Goal: Task Accomplishment & Management: Complete application form

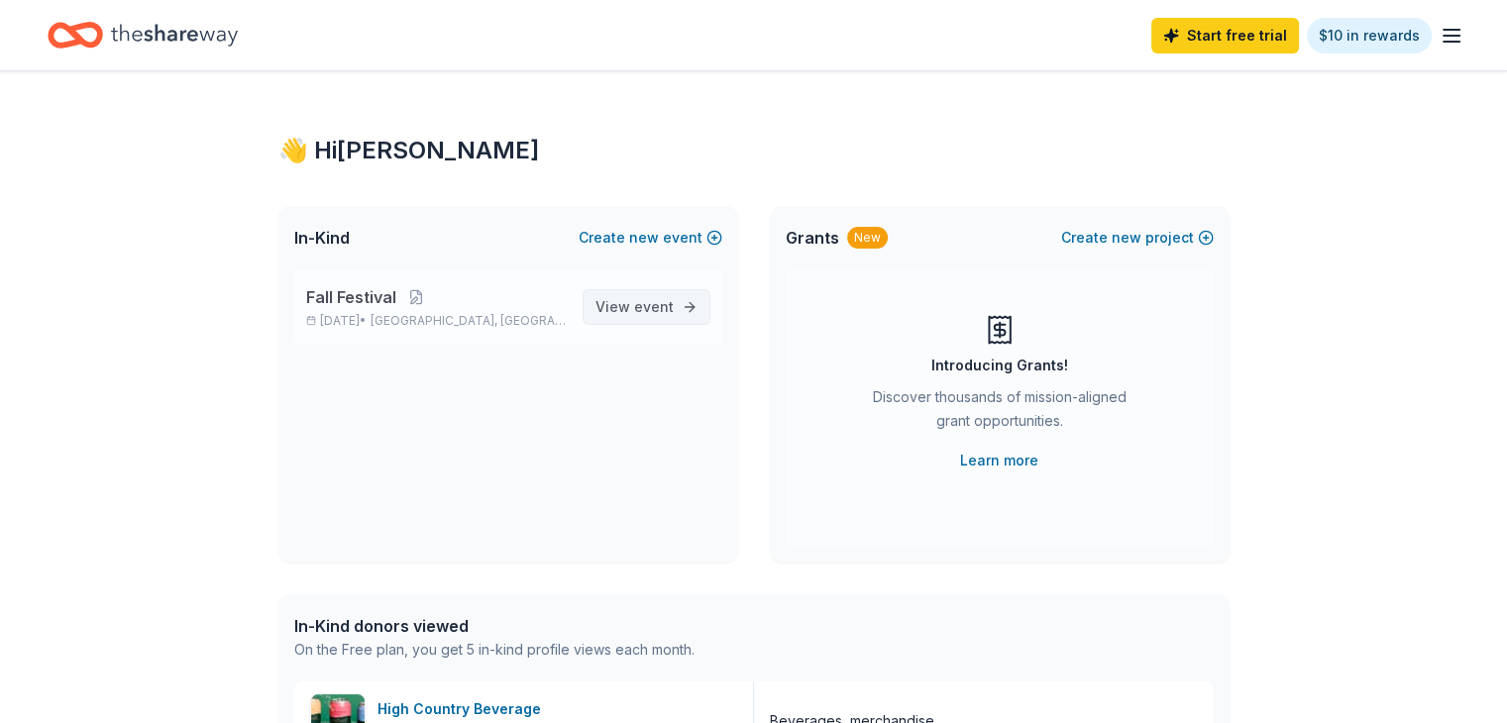
click at [621, 312] on span "View event" at bounding box center [635, 307] width 78 height 24
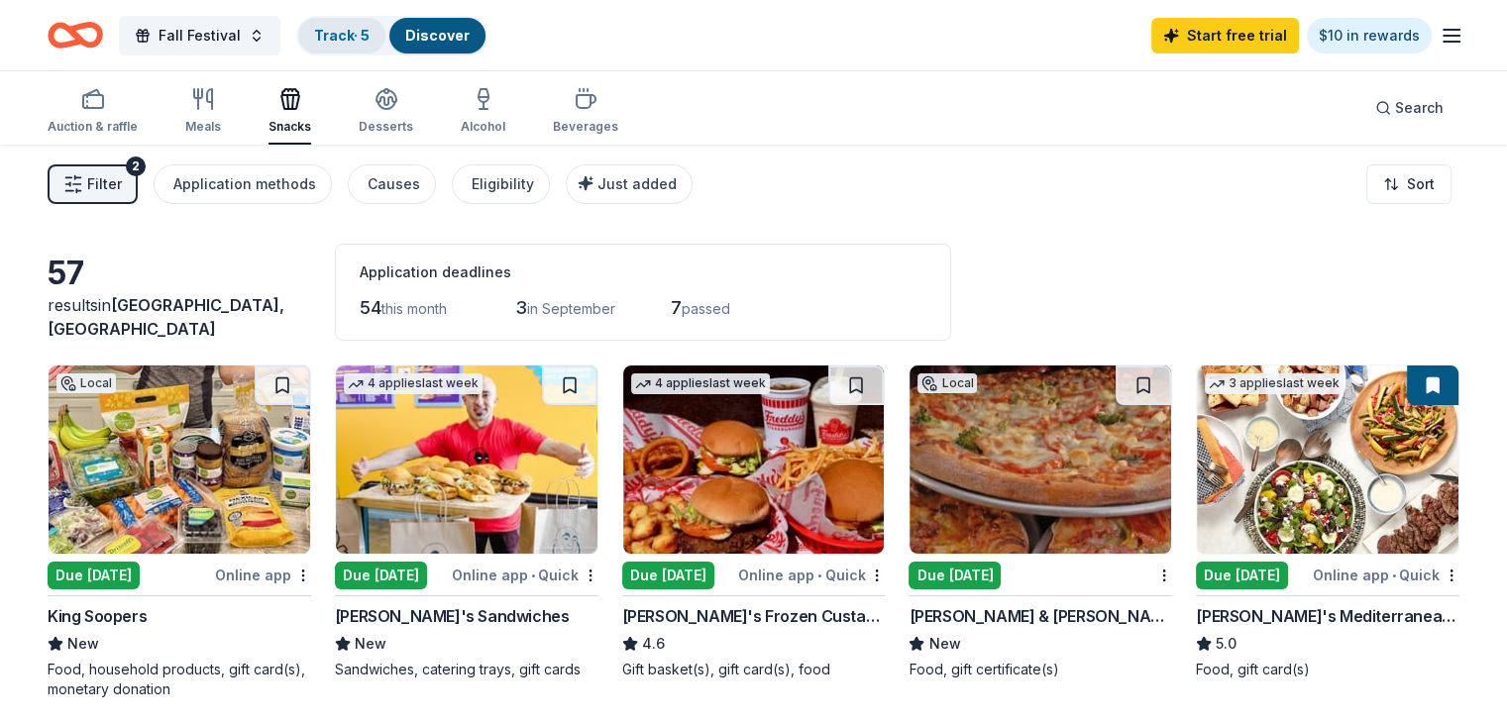
click at [369, 40] on link "Track · 5" at bounding box center [342, 35] width 56 height 17
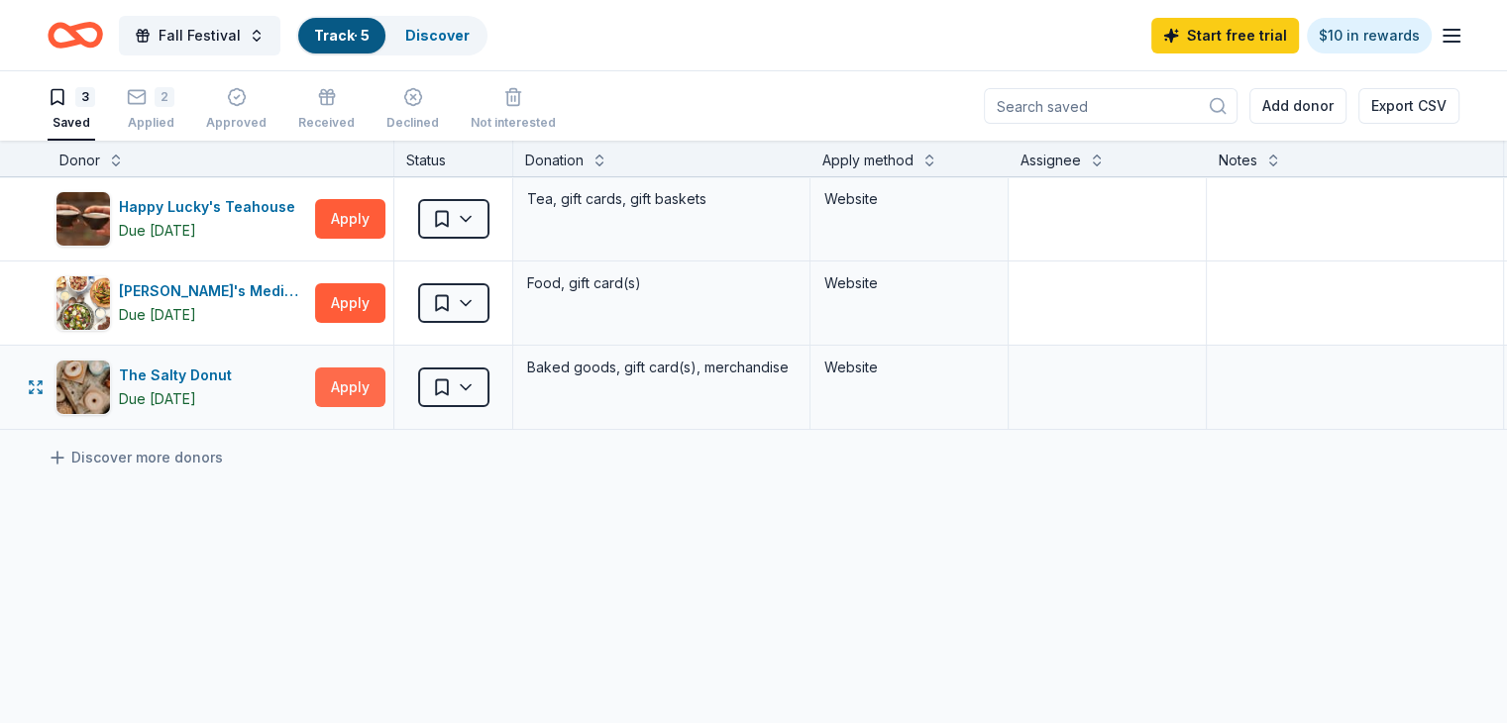
click at [377, 386] on button "Apply" at bounding box center [350, 388] width 70 height 40
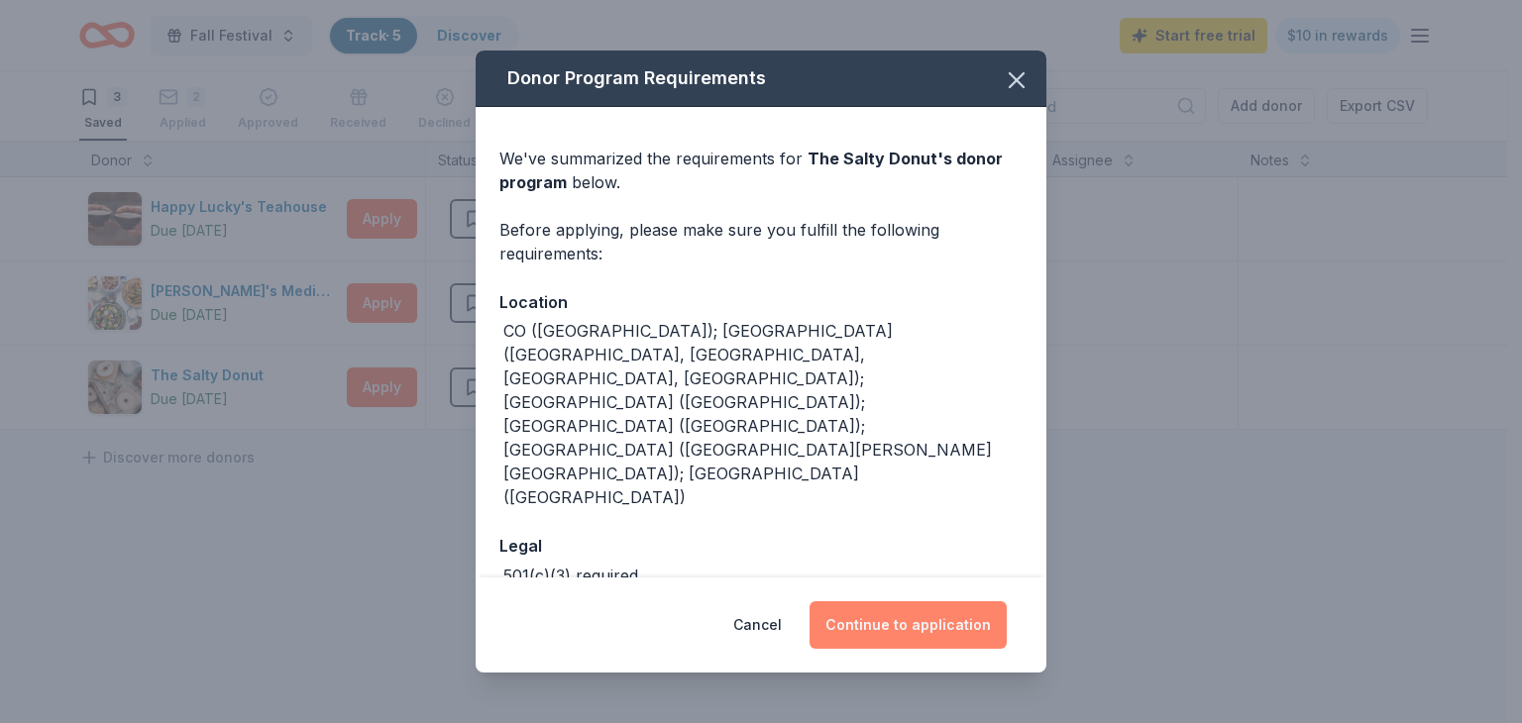
click at [916, 605] on button "Continue to application" at bounding box center [908, 626] width 197 height 48
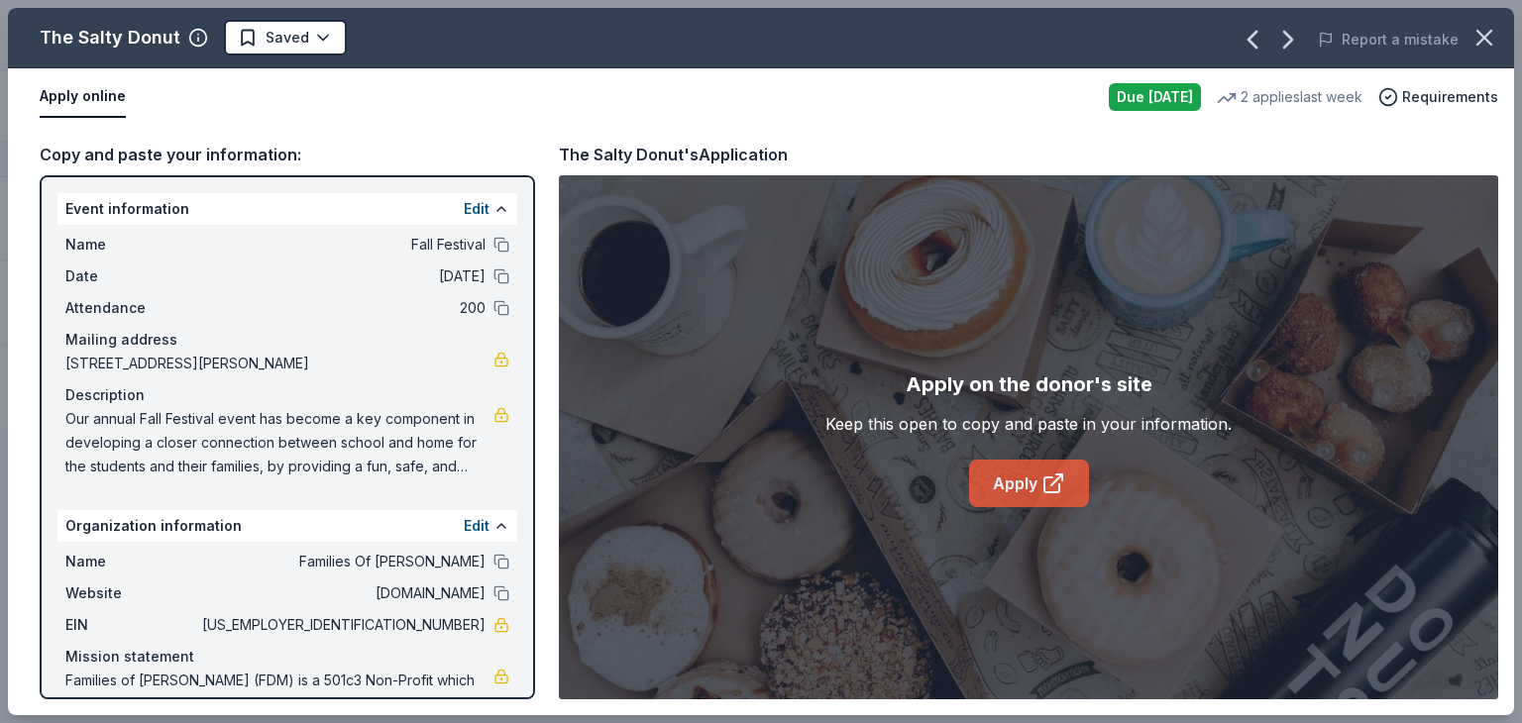
click at [1039, 477] on link "Apply" at bounding box center [1029, 484] width 120 height 48
click at [274, 43] on html "Fall Festival Track · 5 Discover Start free trial $10 in rewards 3 Saved 2 Appl…" at bounding box center [761, 361] width 1522 height 723
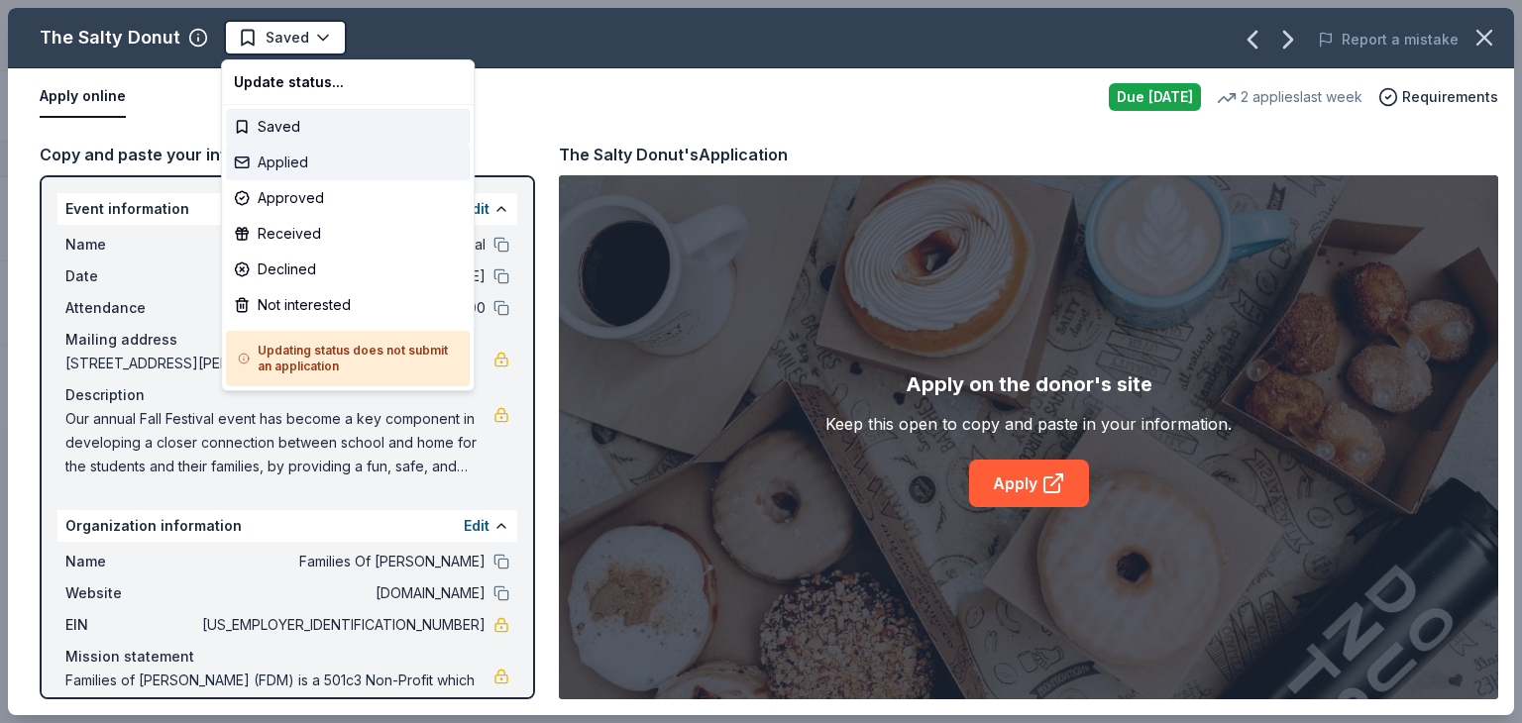
click at [289, 164] on div "Applied" at bounding box center [348, 163] width 244 height 36
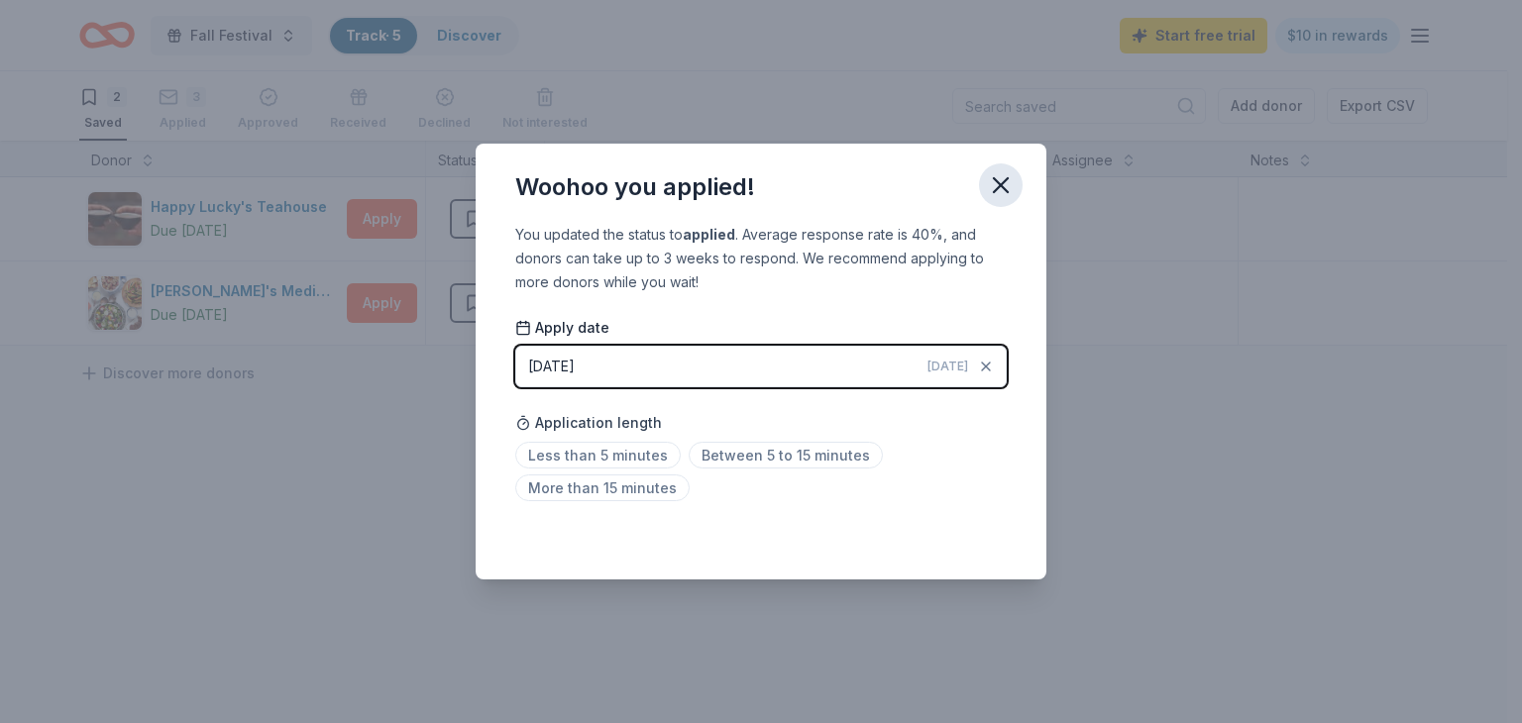
click at [1002, 186] on icon "button" at bounding box center [1001, 185] width 14 height 14
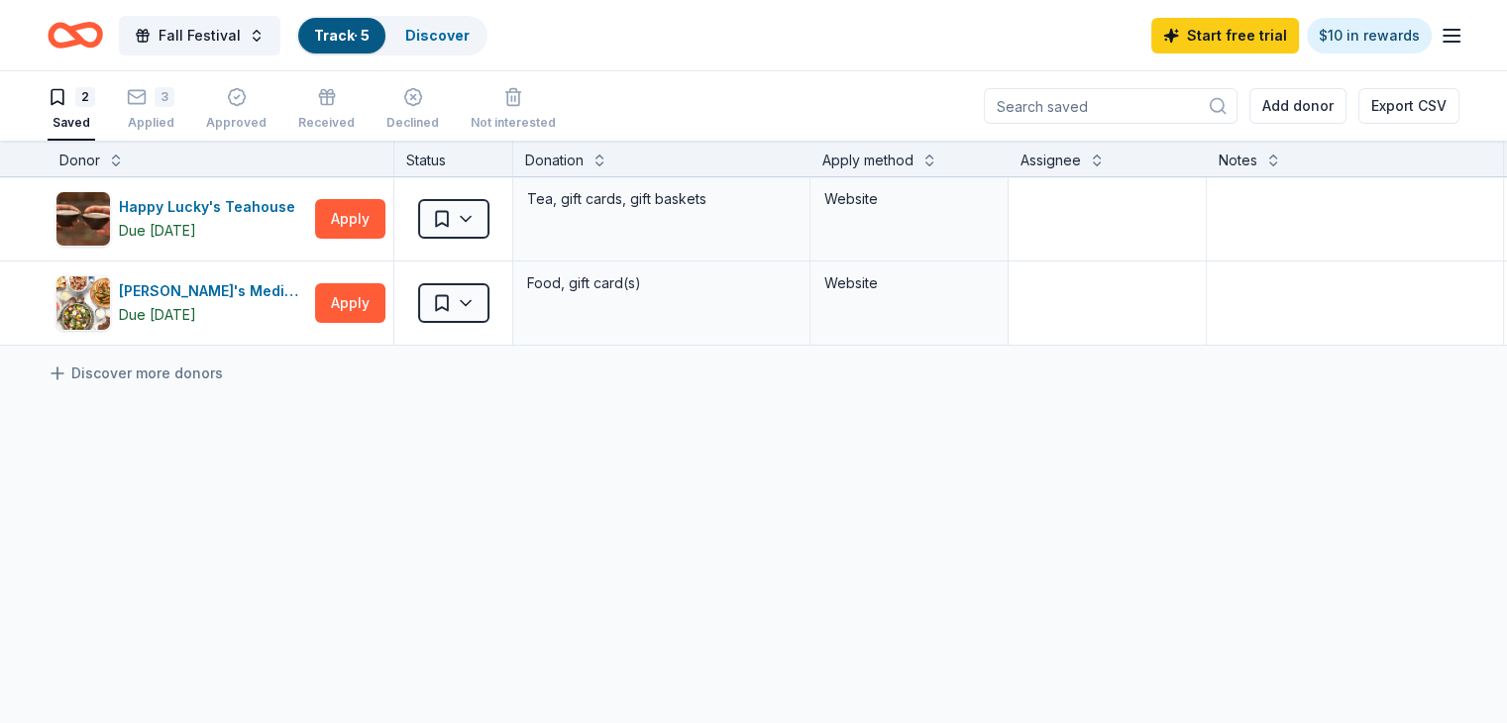
click at [853, 446] on div "Happy Lucky's Teahouse Due [DATE] Apply Saved Tea, gift cards, gift baskets Web…" at bounding box center [776, 447] width 1552 height 541
